Goal: Information Seeking & Learning: Learn about a topic

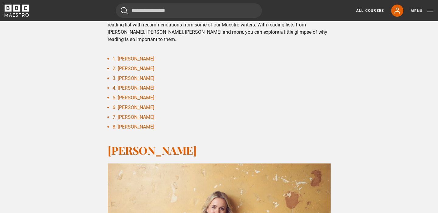
scroll to position [195, 0]
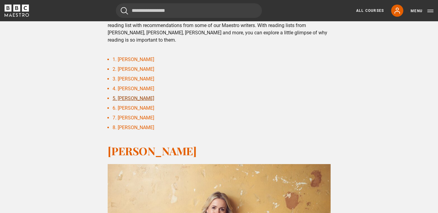
click at [139, 97] on link "5. Julia Donaldson" at bounding box center [134, 99] width 42 height 6
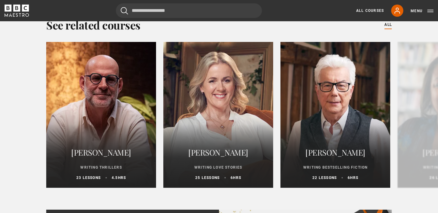
scroll to position [2979, 0]
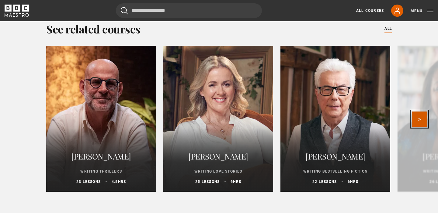
click at [421, 114] on button "Next" at bounding box center [419, 119] width 15 height 15
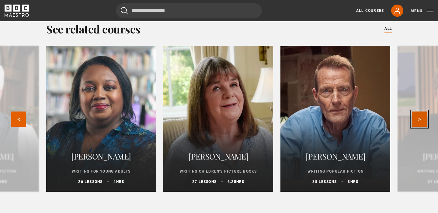
click at [421, 114] on button "Next" at bounding box center [419, 119] width 15 height 15
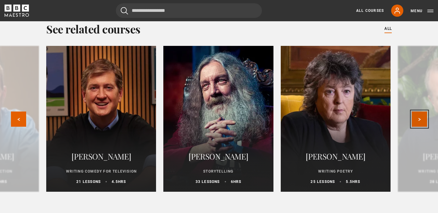
click at [421, 114] on button "Next" at bounding box center [419, 119] width 15 height 15
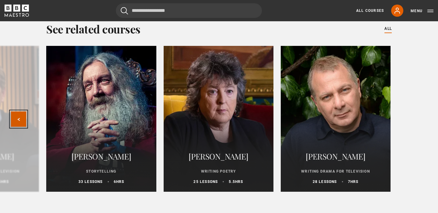
click at [18, 116] on button "Previous" at bounding box center [18, 119] width 15 height 15
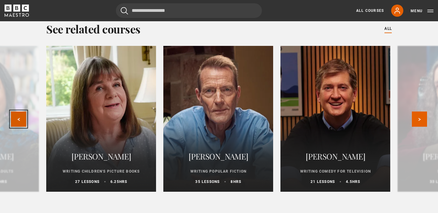
click at [18, 116] on button "Previous" at bounding box center [18, 119] width 15 height 15
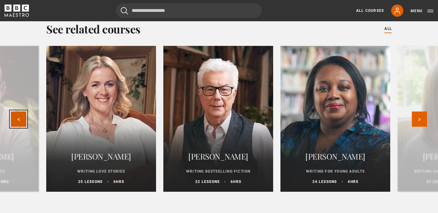
click at [18, 116] on button "Previous" at bounding box center [18, 119] width 15 height 15
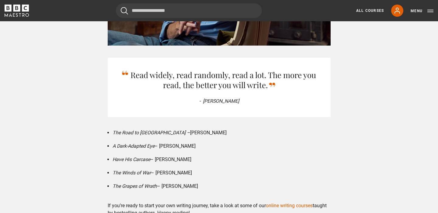
scroll to position [2644, 0]
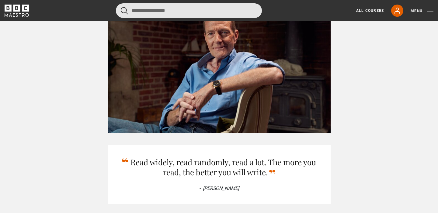
click at [164, 15] on input "Search" at bounding box center [189, 10] width 146 height 15
click at [121, 7] on button "submit" at bounding box center [124, 11] width 7 height 8
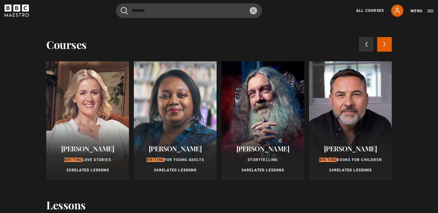
click at [387, 40] on button "Next courses" at bounding box center [385, 44] width 15 height 15
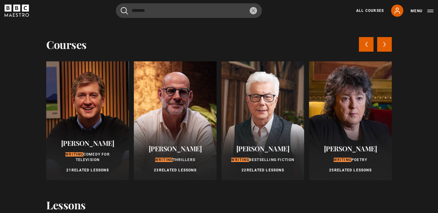
click at [387, 43] on button "Next courses" at bounding box center [385, 44] width 15 height 15
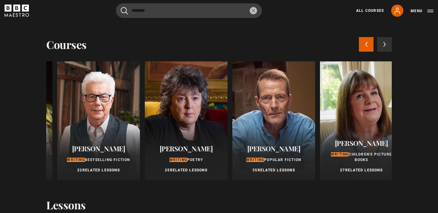
scroll to position [0, 526]
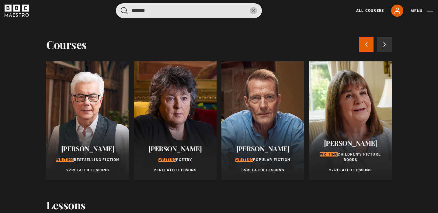
click at [154, 15] on input "*******" at bounding box center [189, 10] width 146 height 15
drag, startPoint x: 156, startPoint y: 9, endPoint x: 119, endPoint y: 9, distance: 36.8
click at [119, 9] on input "*******" at bounding box center [189, 10] width 146 height 15
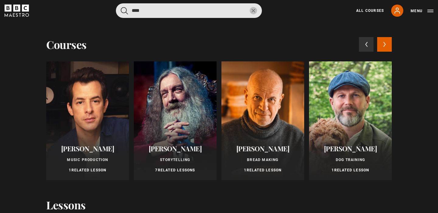
scroll to position [0, 0]
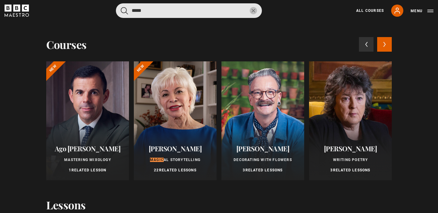
type input "*****"
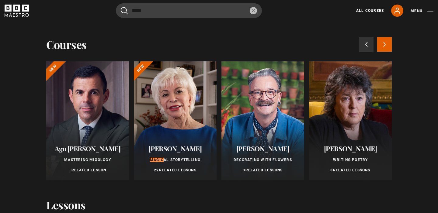
click at [169, 141] on div "Isabel Allende Magic al Storytelling 22 Related Lessons" at bounding box center [175, 159] width 83 height 43
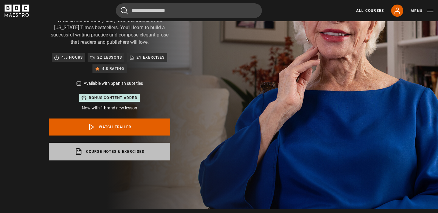
scroll to position [87, 0]
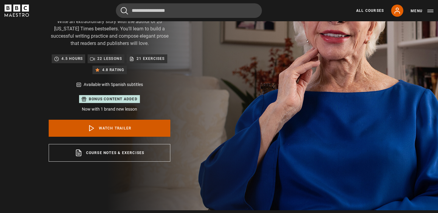
click at [145, 129] on link "Watch Trailer" at bounding box center [110, 128] width 122 height 17
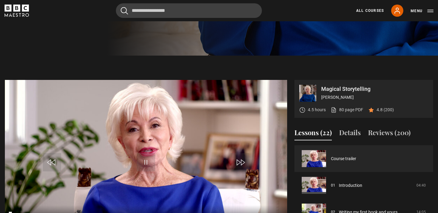
scroll to position [276, 0]
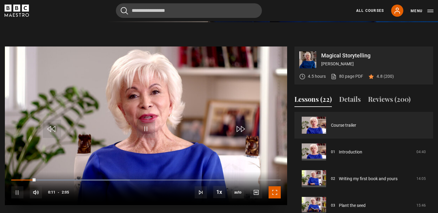
click at [278, 193] on span "Video Player" at bounding box center [275, 193] width 12 height 12
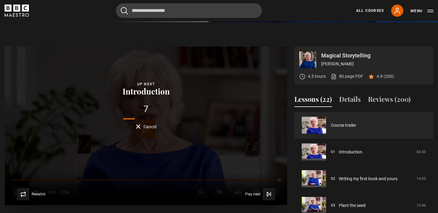
click at [144, 126] on span "Cancel" at bounding box center [150, 127] width 13 height 4
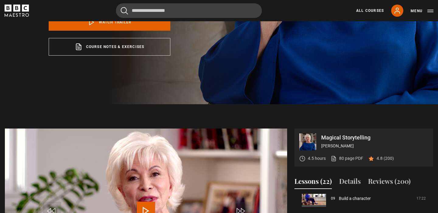
scroll to position [0, 0]
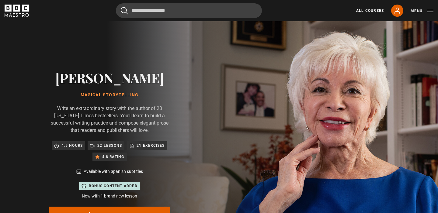
drag, startPoint x: 153, startPoint y: 79, endPoint x: 57, endPoint y: 75, distance: 96.3
click at [57, 75] on h2 "[PERSON_NAME]" at bounding box center [110, 78] width 122 height 16
copy h2 "[PERSON_NAME]"
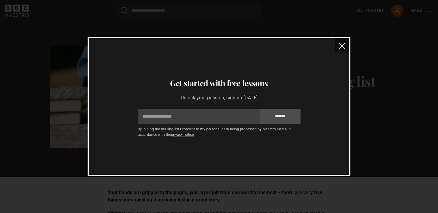
click at [344, 51] on button "close" at bounding box center [343, 45] width 14 height 14
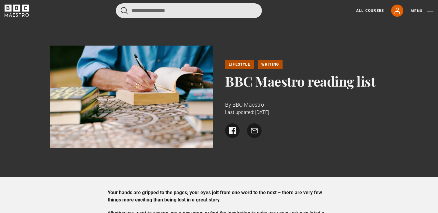
click at [147, 14] on input "Search" at bounding box center [189, 10] width 146 height 15
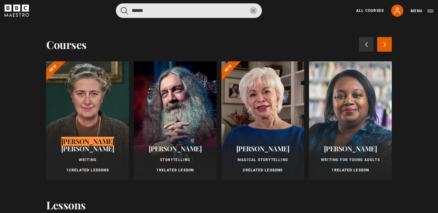
type input "******"
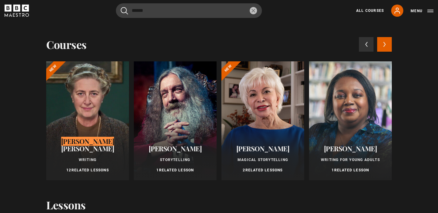
click at [91, 101] on div at bounding box center [87, 121] width 83 height 119
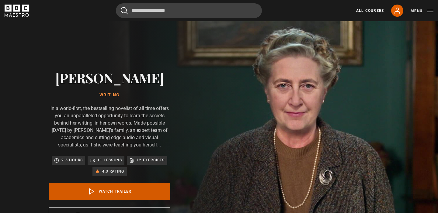
click at [115, 191] on link "Watch Trailer" at bounding box center [110, 191] width 122 height 17
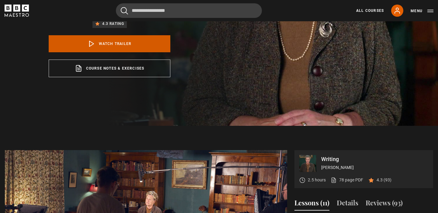
scroll to position [255, 0]
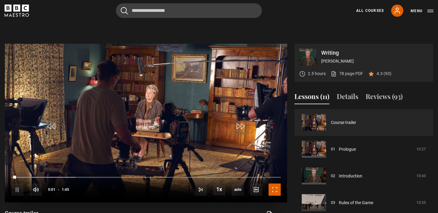
click at [274, 185] on span "Video Player" at bounding box center [275, 190] width 12 height 12
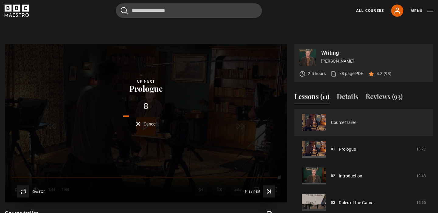
click at [141, 124] on button "Cancel" at bounding box center [146, 124] width 20 height 5
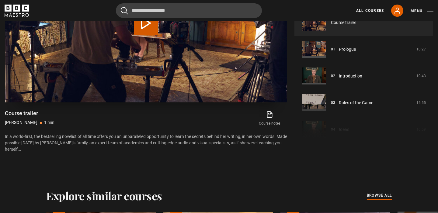
scroll to position [355, 0]
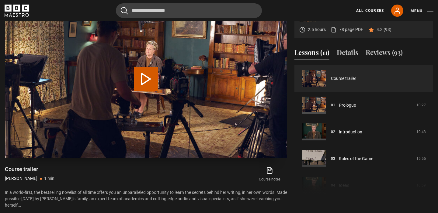
click at [151, 77] on button "Play Video" at bounding box center [146, 79] width 24 height 24
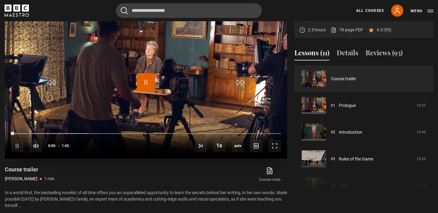
click at [153, 79] on span "Video Player" at bounding box center [146, 82] width 18 height 18
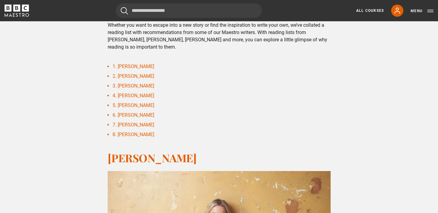
scroll to position [189, 0]
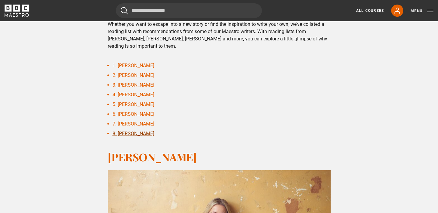
click at [135, 132] on link "8. [PERSON_NAME]" at bounding box center [134, 134] width 42 height 6
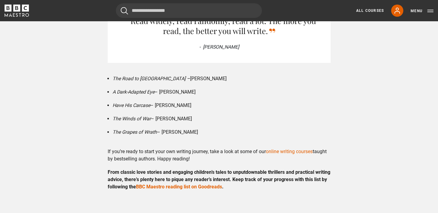
scroll to position [2797, 0]
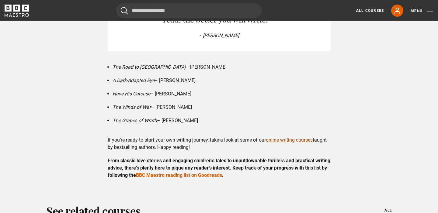
click at [276, 139] on link "online writing courses" at bounding box center [289, 140] width 47 height 6
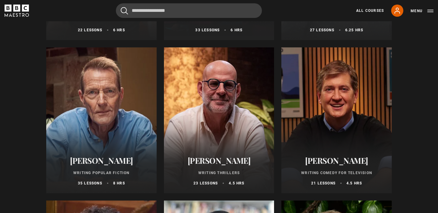
scroll to position [362, 0]
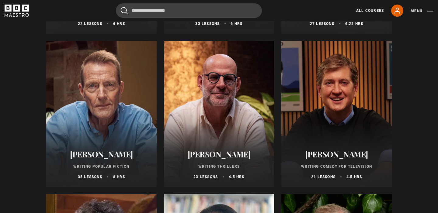
click at [99, 131] on div at bounding box center [101, 114] width 111 height 146
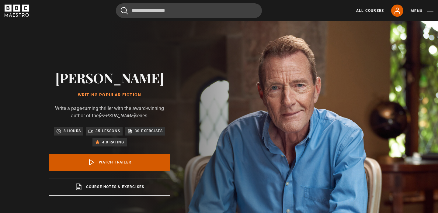
click at [106, 164] on link "Watch Trailer" at bounding box center [110, 162] width 122 height 17
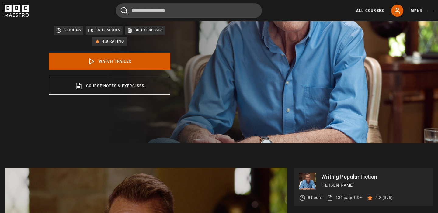
scroll to position [225, 0]
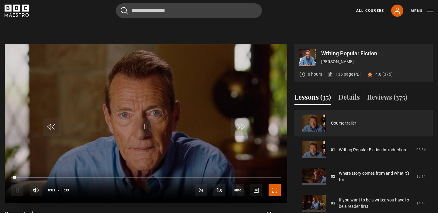
click at [272, 187] on span "Video Player" at bounding box center [275, 191] width 12 height 12
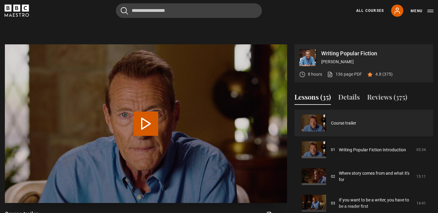
click at [142, 123] on button "Play Video" at bounding box center [146, 124] width 24 height 24
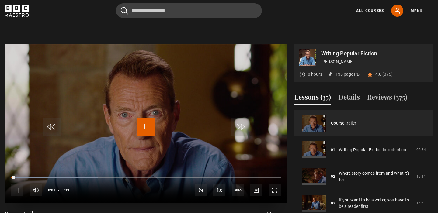
click at [143, 122] on span "Video Player" at bounding box center [146, 127] width 18 height 18
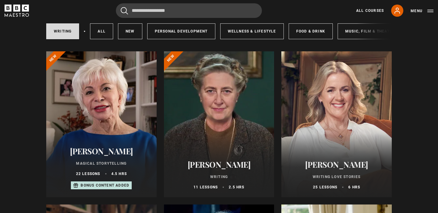
scroll to position [46, 0]
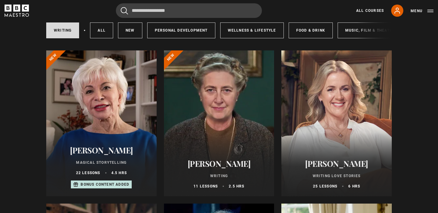
click at [358, 104] on div at bounding box center [337, 124] width 111 height 146
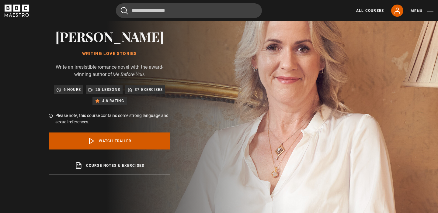
click at [136, 138] on link "Watch Trailer" at bounding box center [110, 141] width 122 height 17
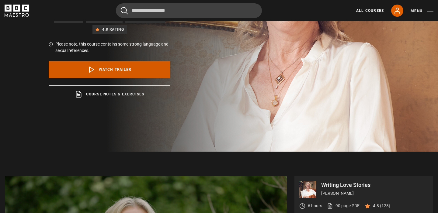
scroll to position [244, 0]
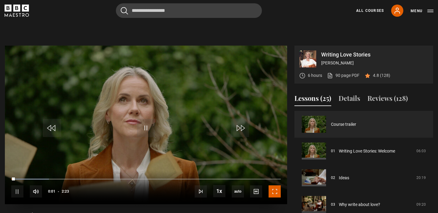
click at [277, 192] on span "Video Player" at bounding box center [275, 192] width 12 height 12
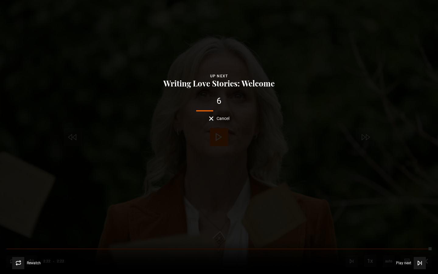
click at [227, 119] on span "Cancel" at bounding box center [223, 118] width 13 height 4
